Goal: Transaction & Acquisition: Purchase product/service

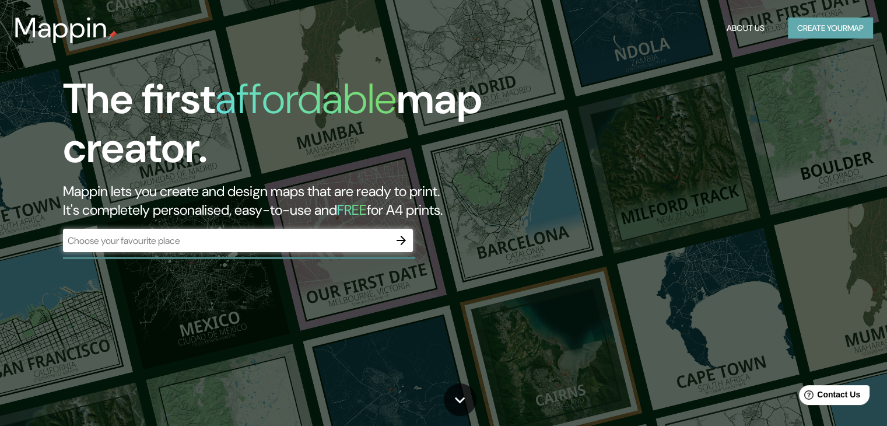
click at [860, 26] on button "Create your map" at bounding box center [830, 29] width 85 height 22
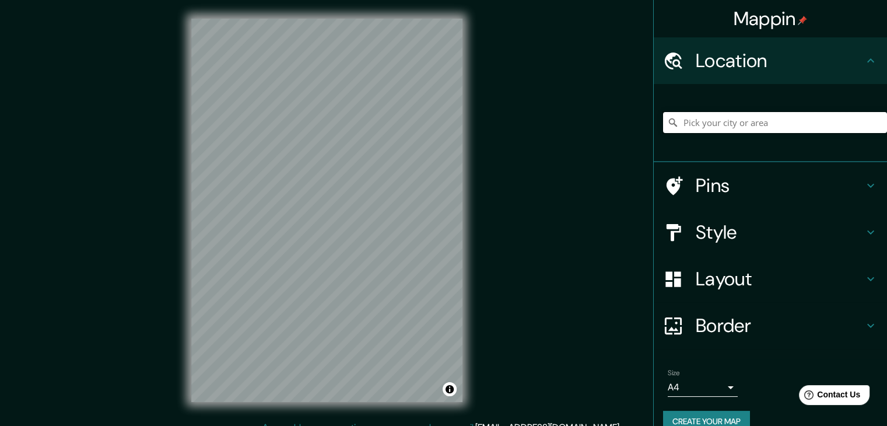
click at [693, 124] on input "Pick your city or area" at bounding box center [775, 122] width 224 height 21
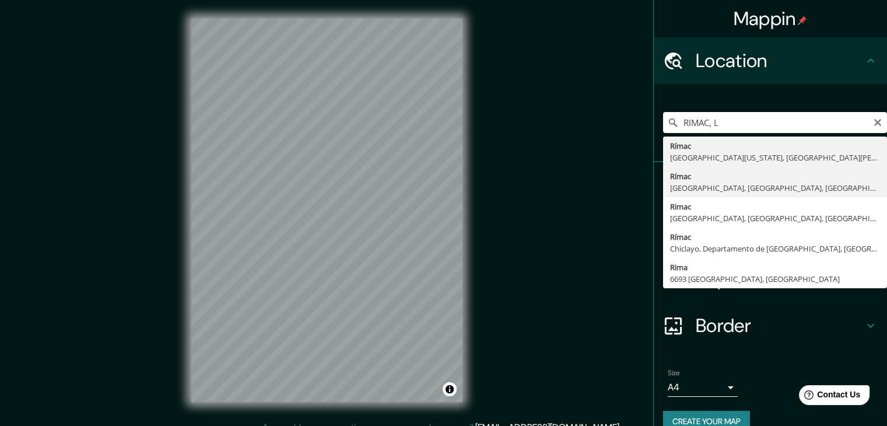
type input "Rímac, [GEOGRAPHIC_DATA], [GEOGRAPHIC_DATA], [GEOGRAPHIC_DATA]"
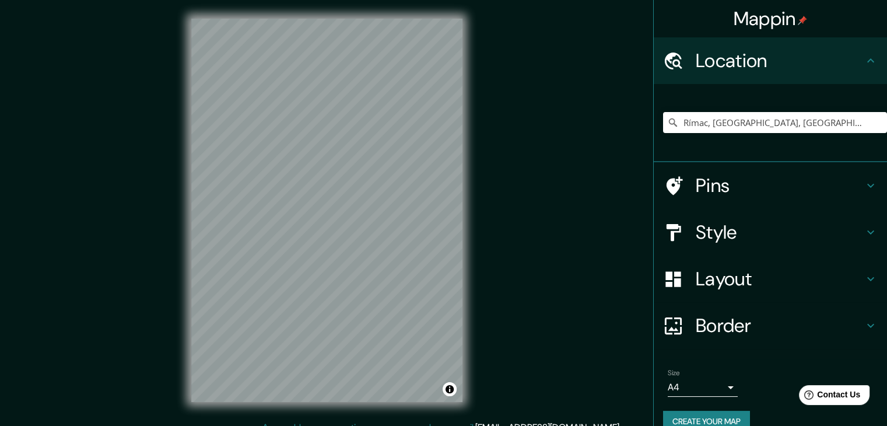
click at [712, 180] on h4 "Pins" at bounding box center [780, 185] width 168 height 23
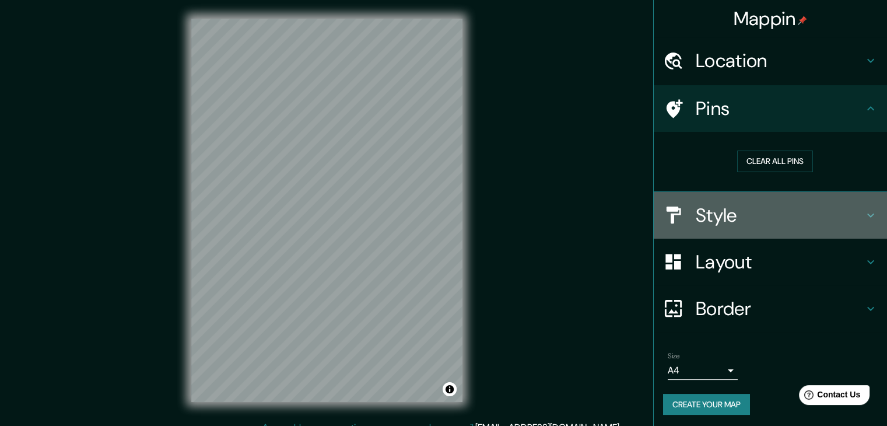
click at [718, 208] on h4 "Style" at bounding box center [780, 215] width 168 height 23
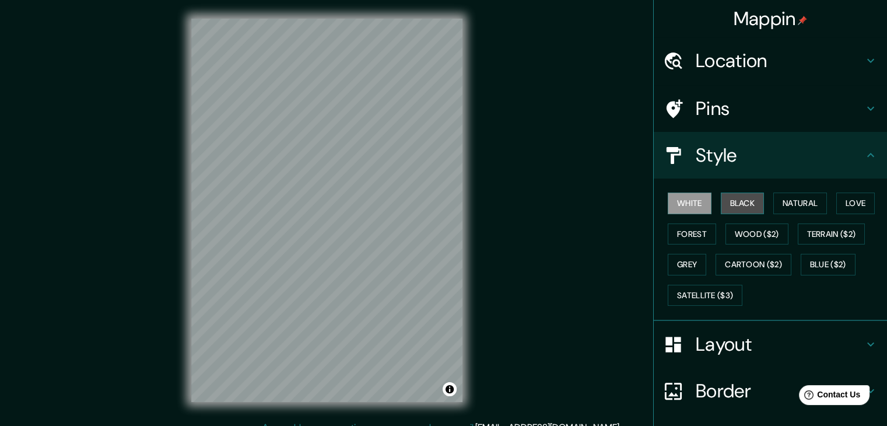
click at [744, 200] on button "Black" at bounding box center [743, 204] width 44 height 22
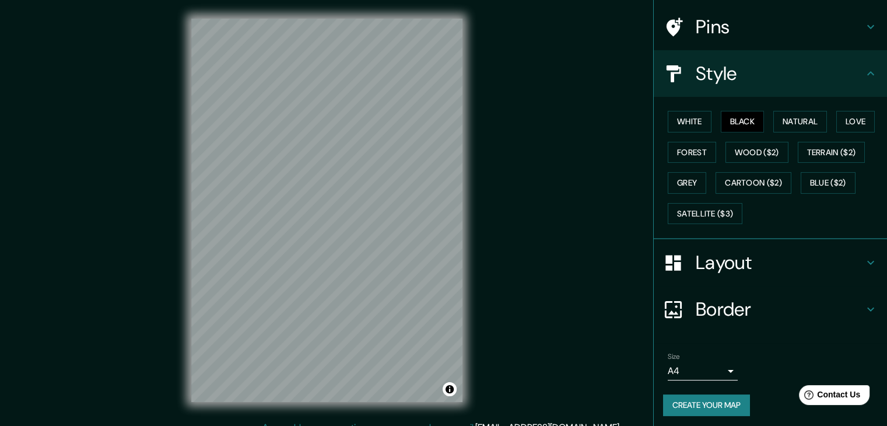
scroll to position [84, 0]
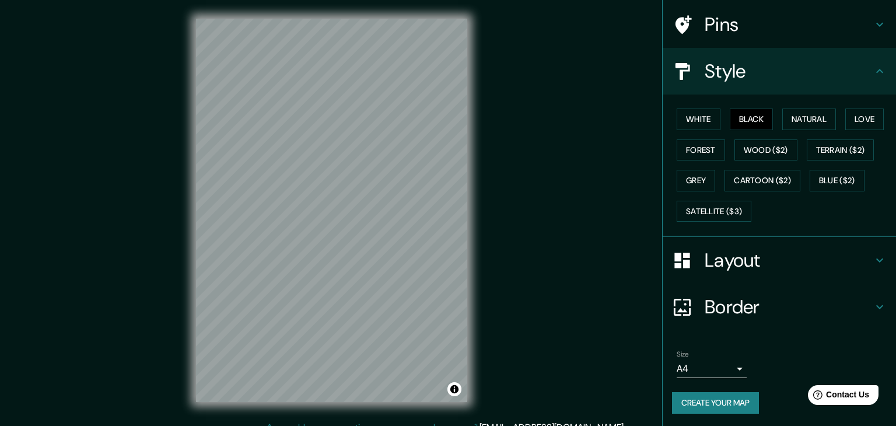
click at [719, 359] on body "Mappin Location [GEOGRAPHIC_DATA], [GEOGRAPHIC_DATA], [GEOGRAPHIC_DATA], [GEOGR…" at bounding box center [448, 213] width 896 height 426
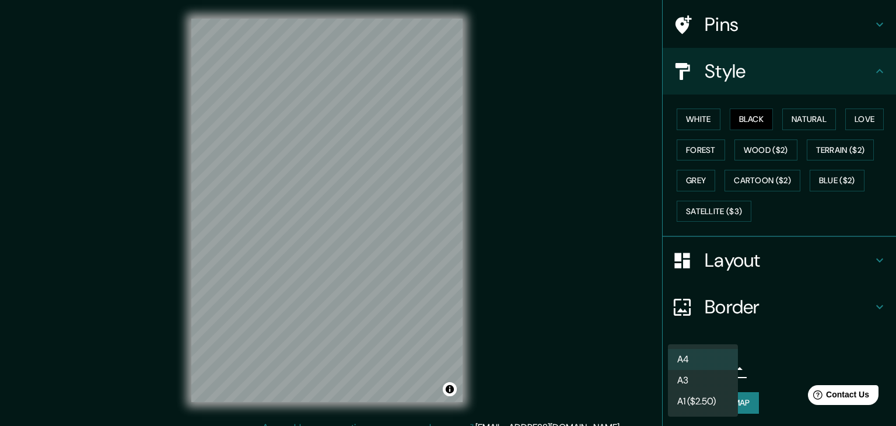
click at [707, 373] on li "A3" at bounding box center [703, 380] width 70 height 21
type input "a4"
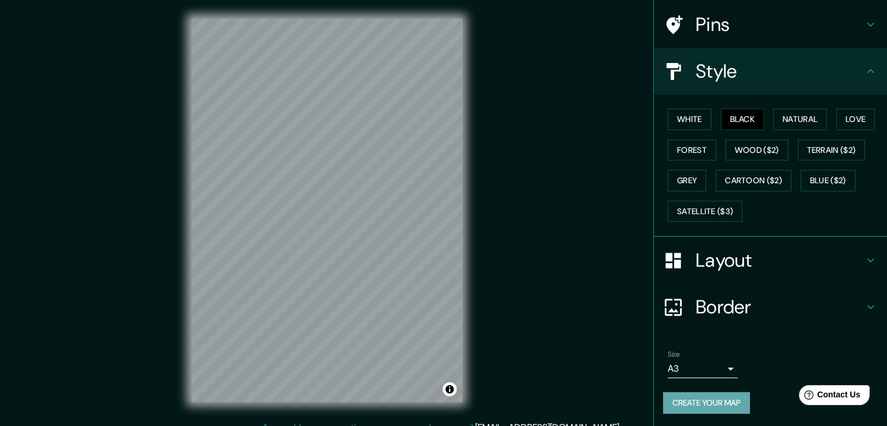
click at [728, 400] on button "Create your map" at bounding box center [706, 403] width 87 height 22
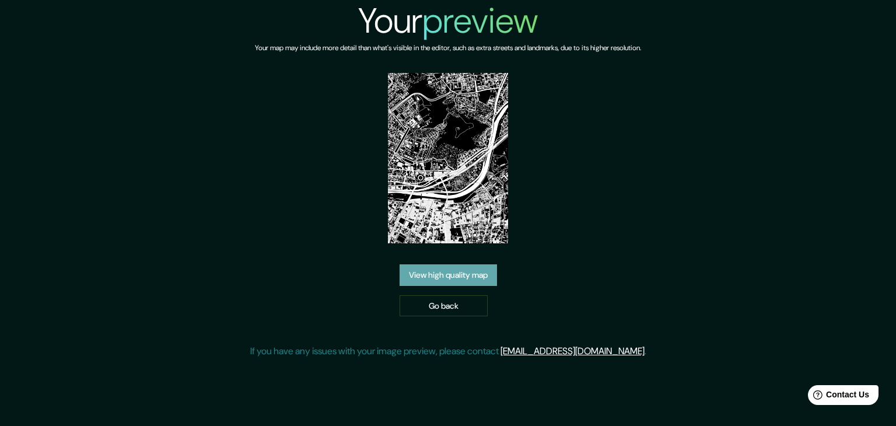
click at [443, 282] on link "View high quality map" at bounding box center [448, 275] width 97 height 22
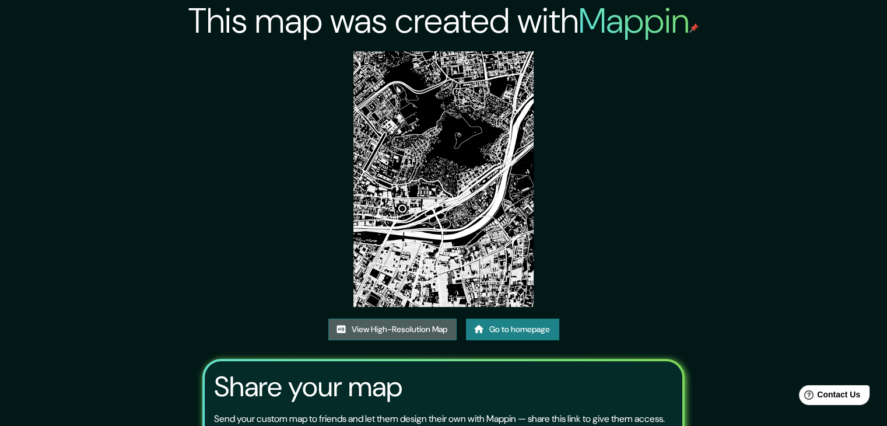
click at [345, 333] on link "View High-Resolution Map" at bounding box center [392, 330] width 128 height 22
